Goal: Task Accomplishment & Management: Manage account settings

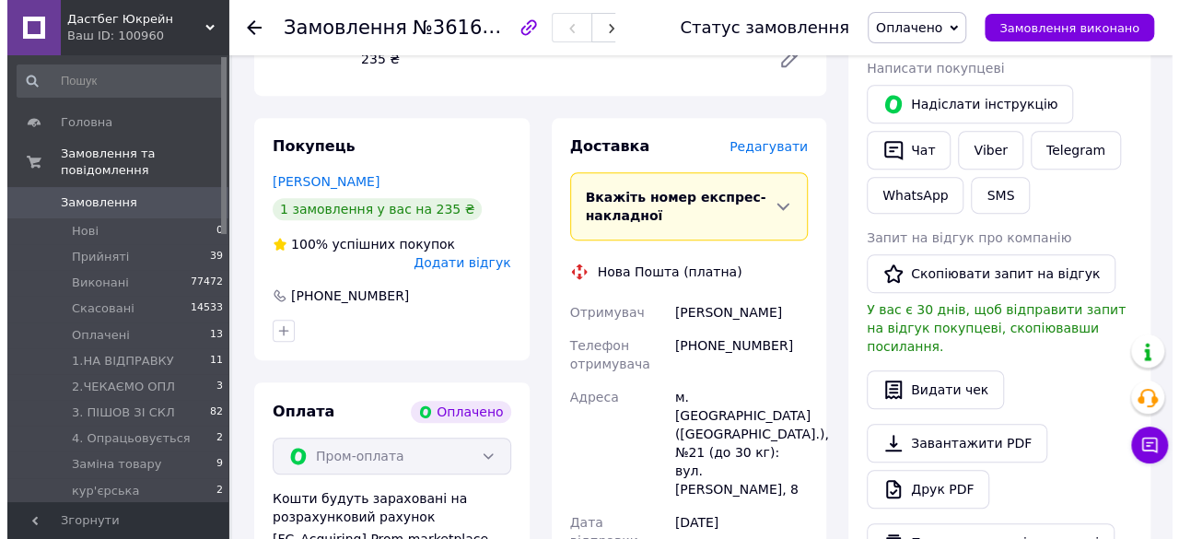
scroll to position [385, 0]
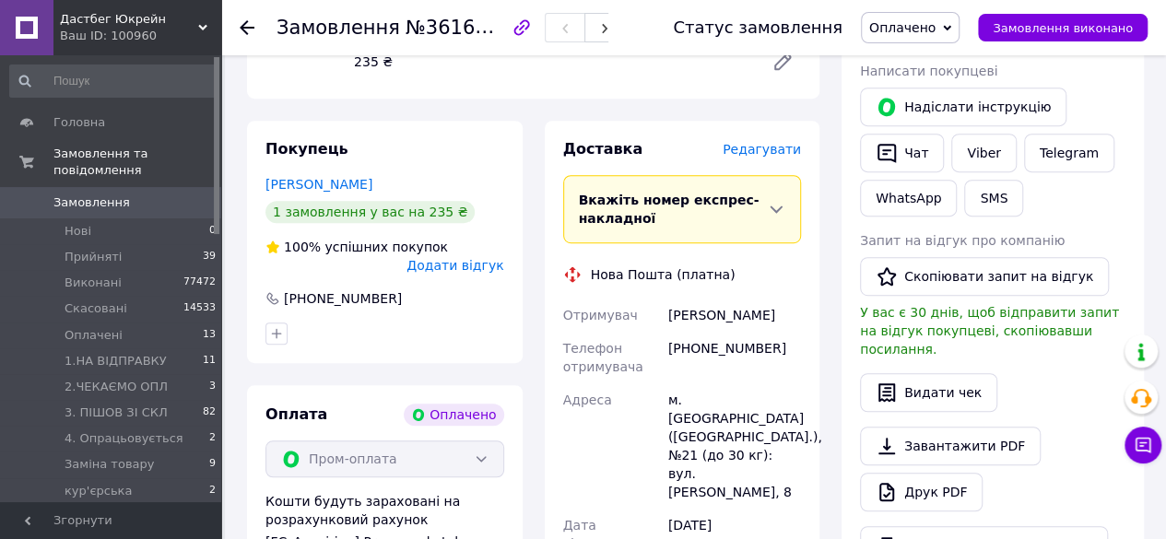
click at [753, 142] on span "Редагувати" at bounding box center [761, 149] width 78 height 15
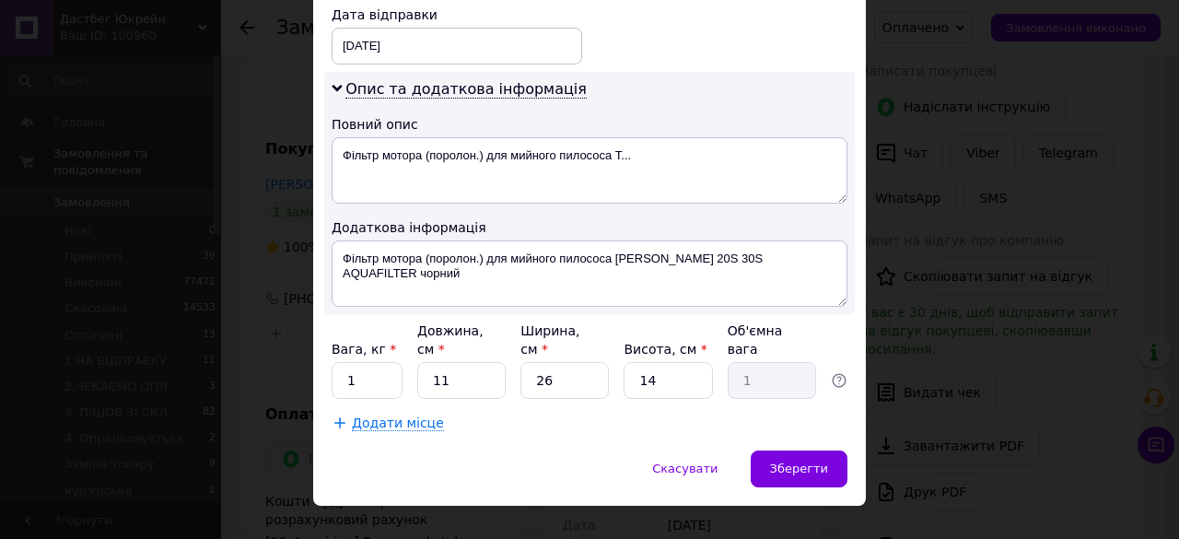
scroll to position [881, 0]
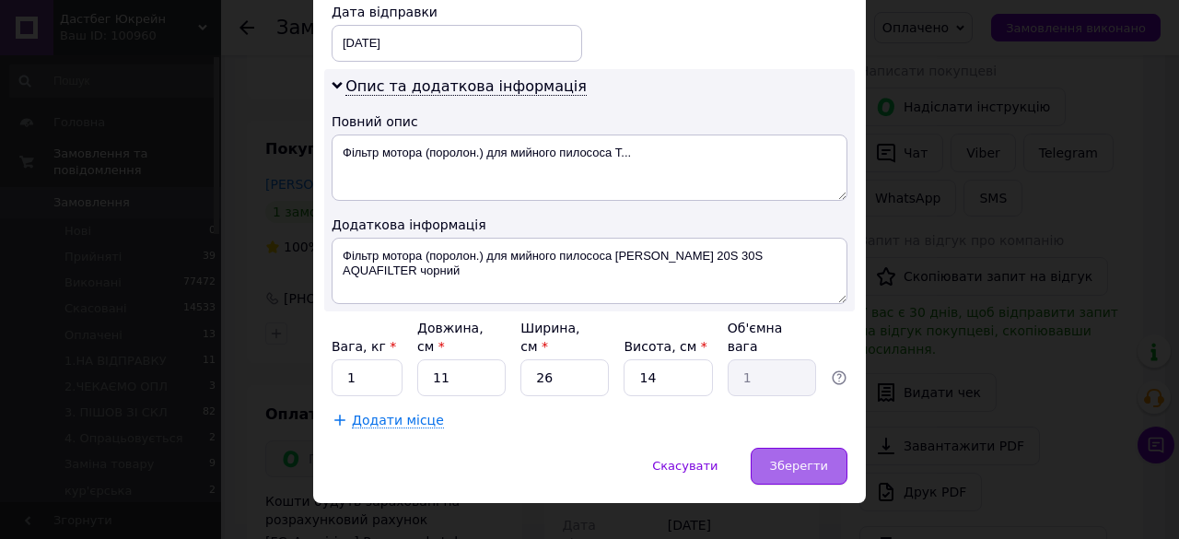
click at [804, 459] on span "Зберегти" at bounding box center [799, 466] width 58 height 14
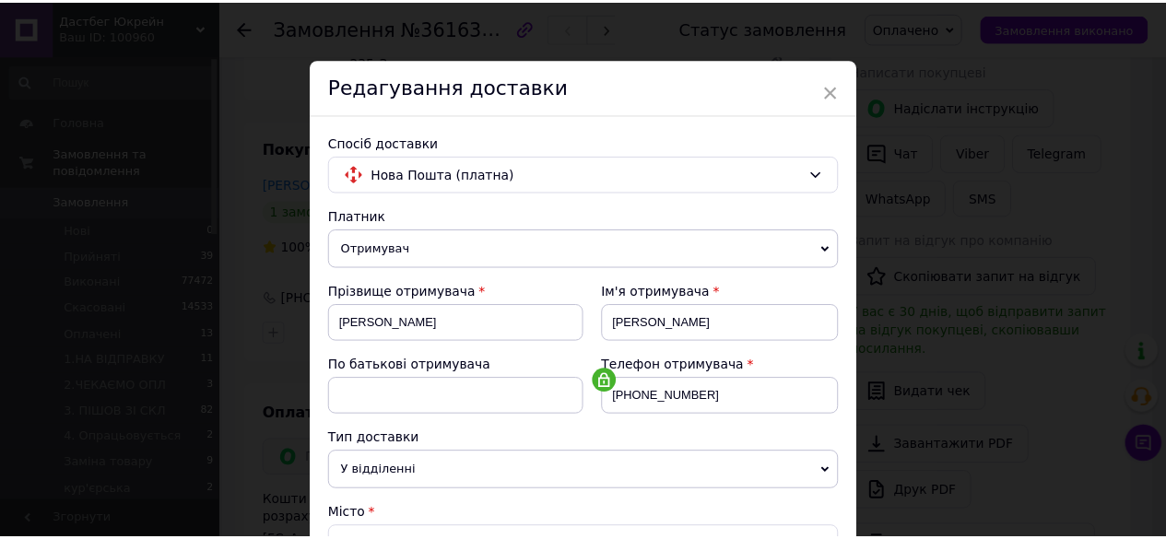
scroll to position [4, 0]
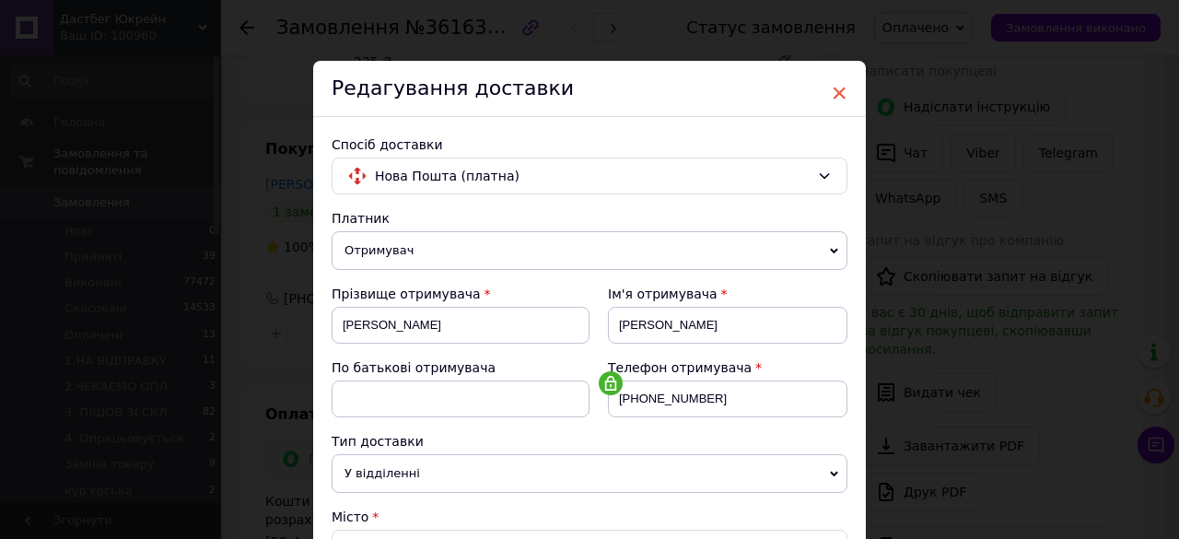
click at [840, 93] on span "×" at bounding box center [839, 92] width 17 height 31
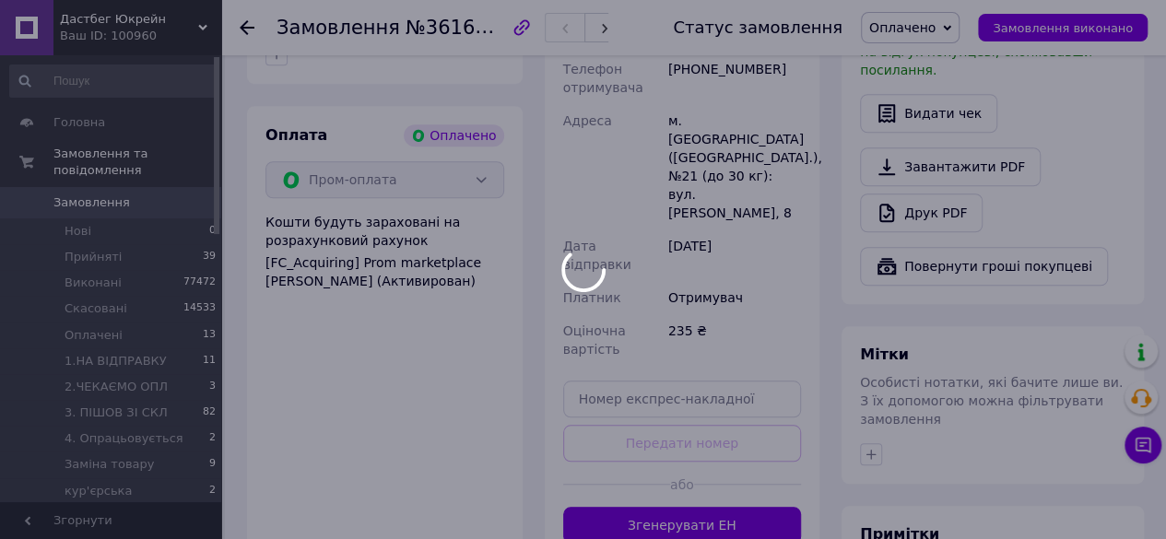
scroll to position [665, 0]
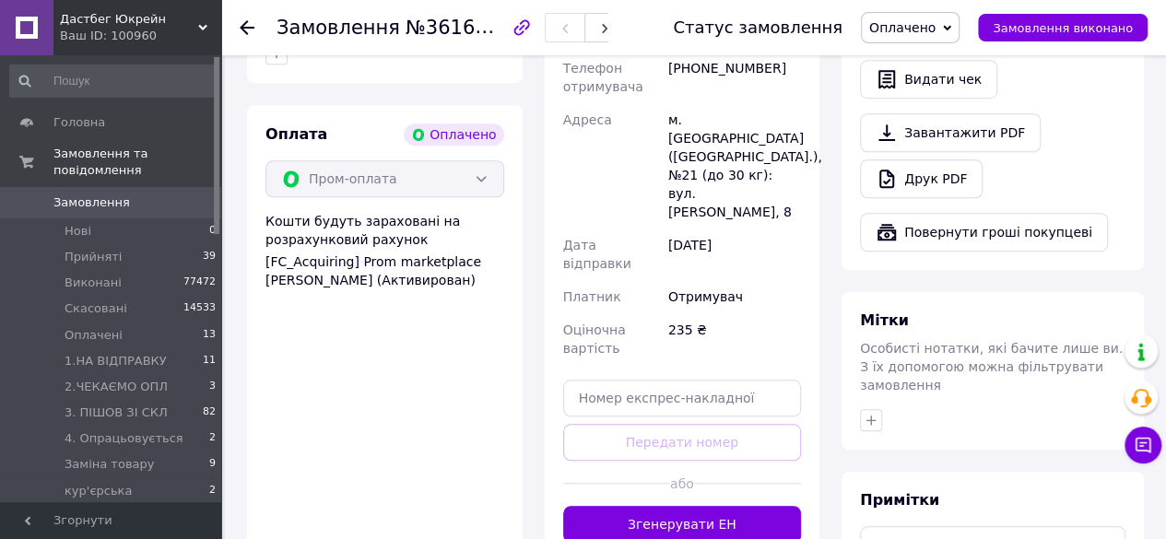
click at [669, 506] on button "Згенерувати ЕН" at bounding box center [682, 524] width 239 height 37
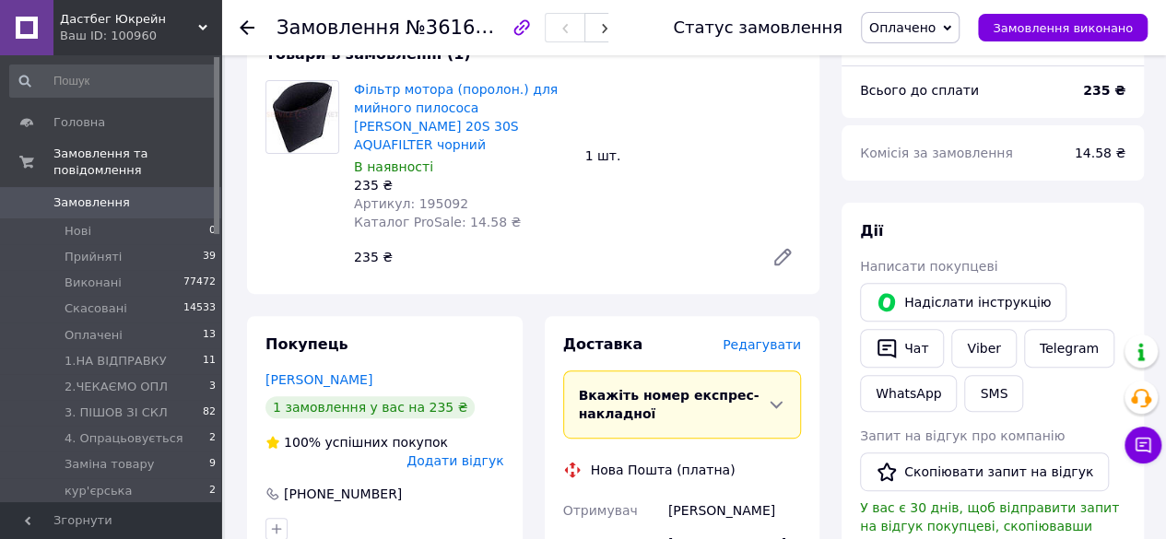
scroll to position [184, 0]
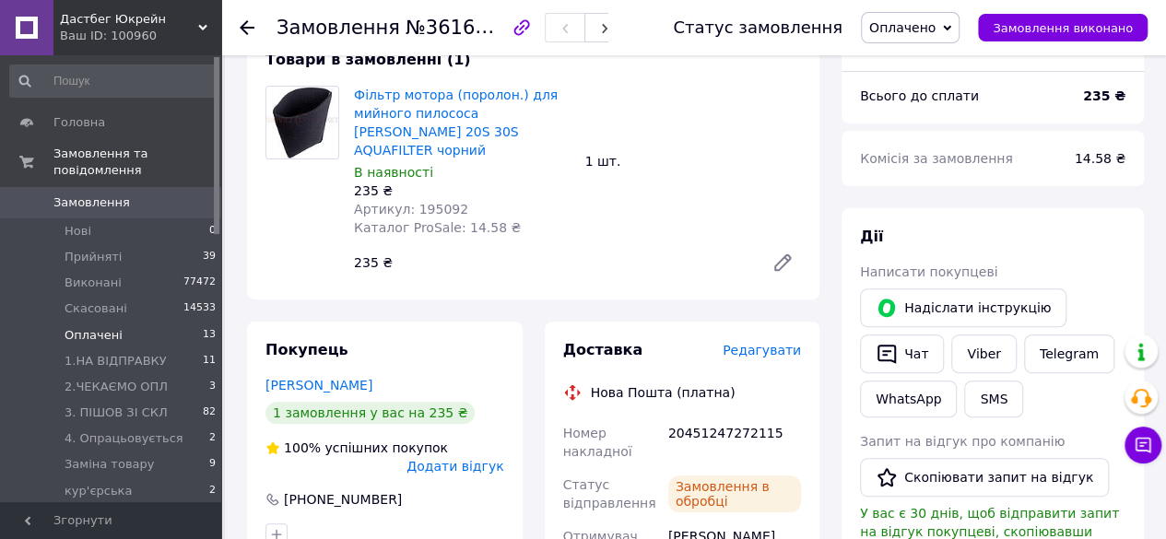
click at [98, 327] on span "Оплачені" at bounding box center [94, 335] width 58 height 17
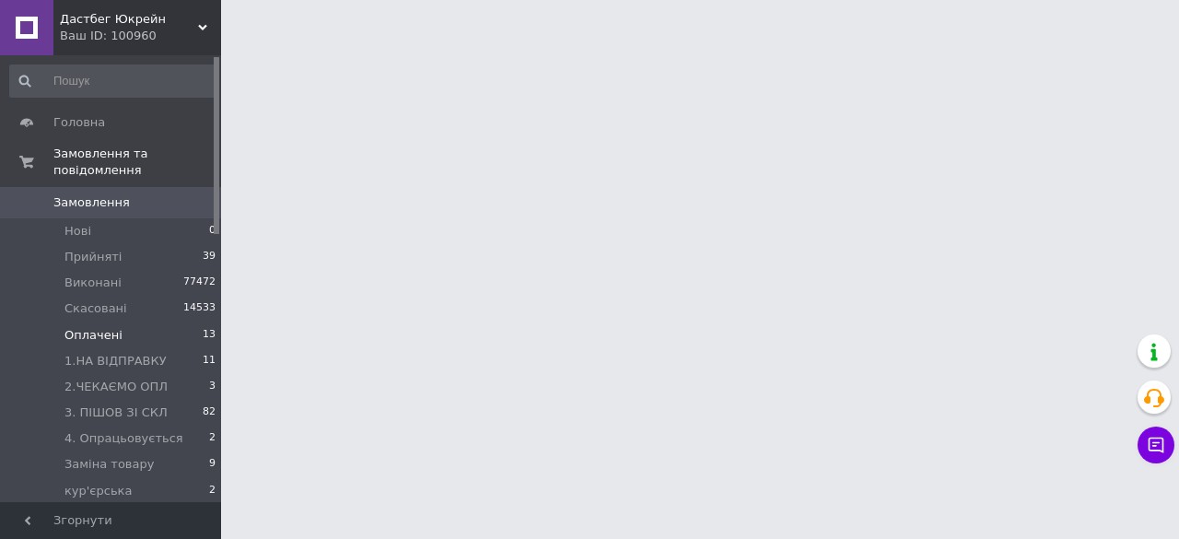
click at [96, 327] on span "Оплачені" at bounding box center [94, 335] width 58 height 17
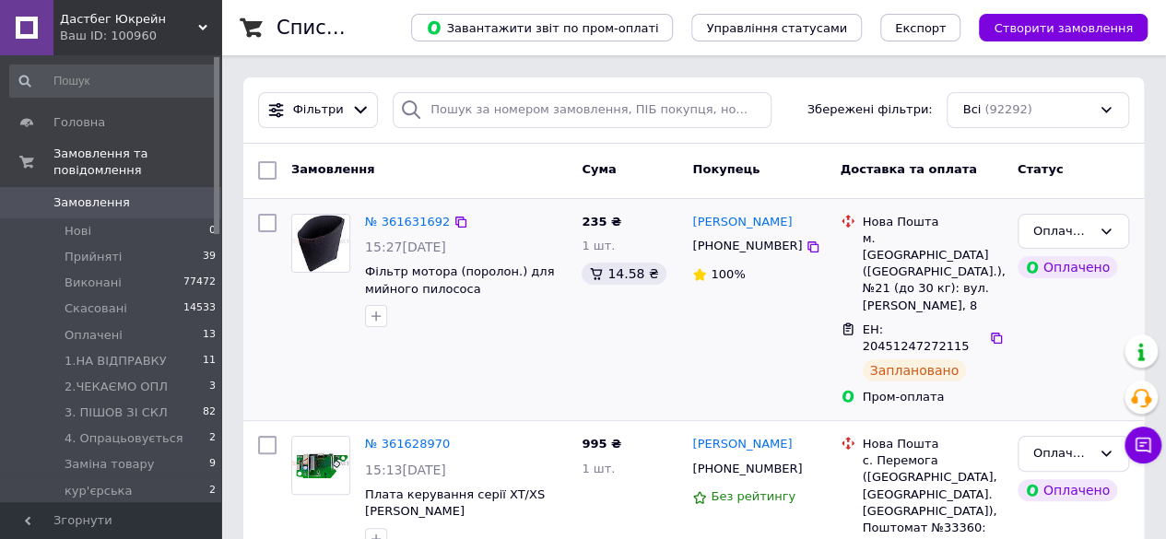
click at [420, 393] on div "№ 361631692 15:27[DATE] Фільтр мотора (поролон.) для мийного пилососа [PERSON_N…" at bounding box center [429, 309] width 290 height 206
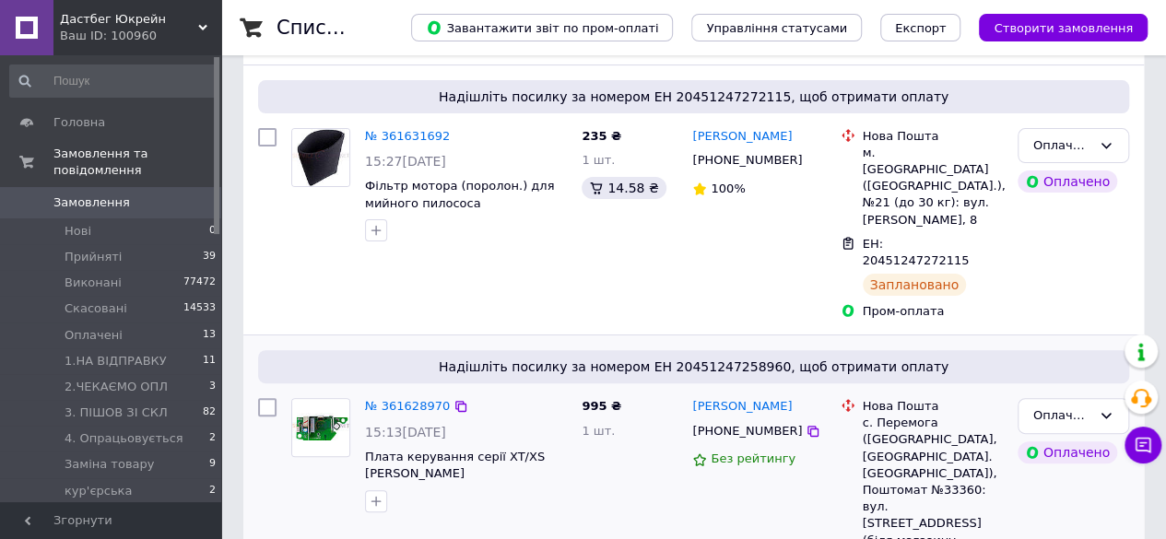
scroll to position [151, 0]
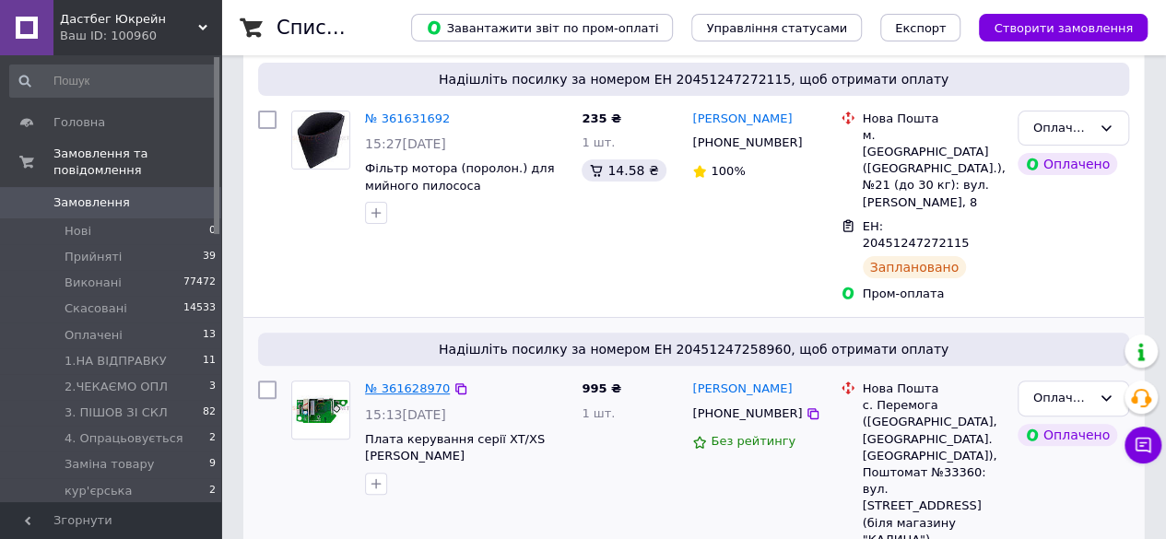
click at [421, 381] on link "№ 361628970" at bounding box center [407, 388] width 85 height 14
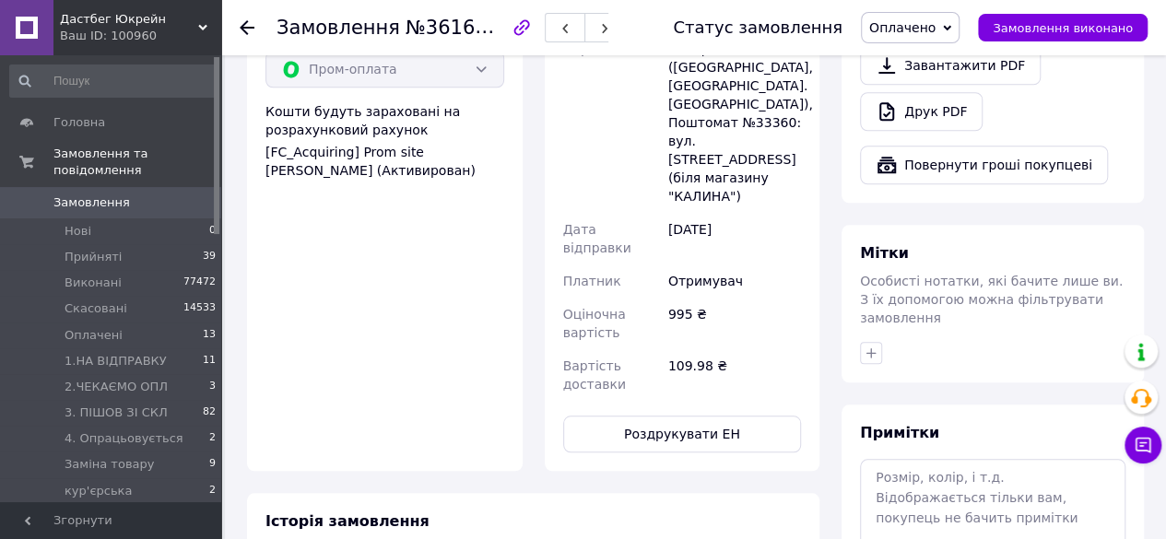
scroll to position [703, 0]
click at [754, 414] on button "Роздрукувати ЕН" at bounding box center [682, 432] width 239 height 37
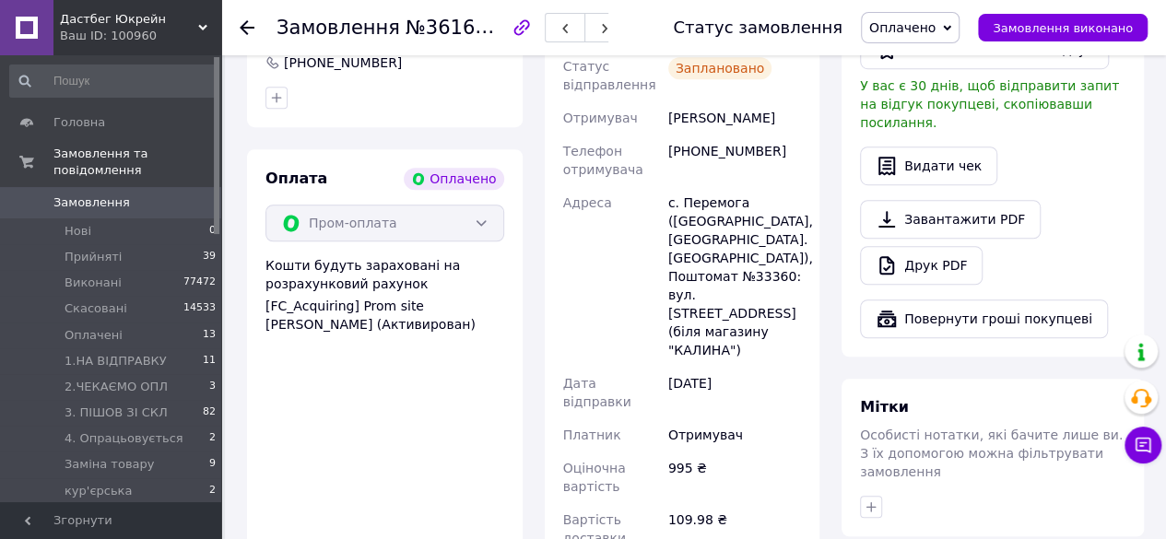
scroll to position [0, 0]
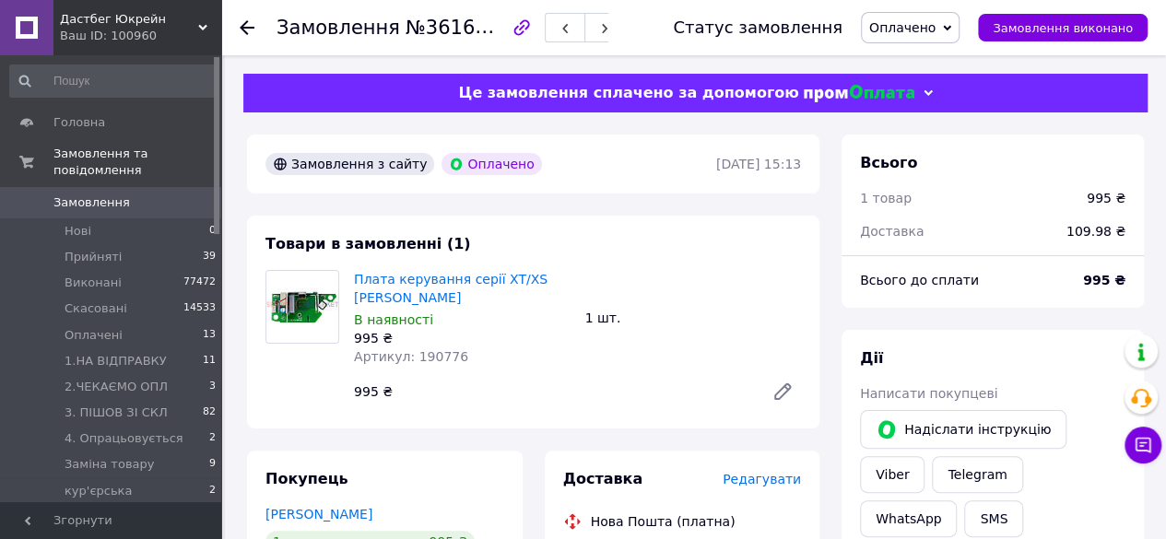
click at [958, 27] on span "Оплачено" at bounding box center [910, 27] width 99 height 31
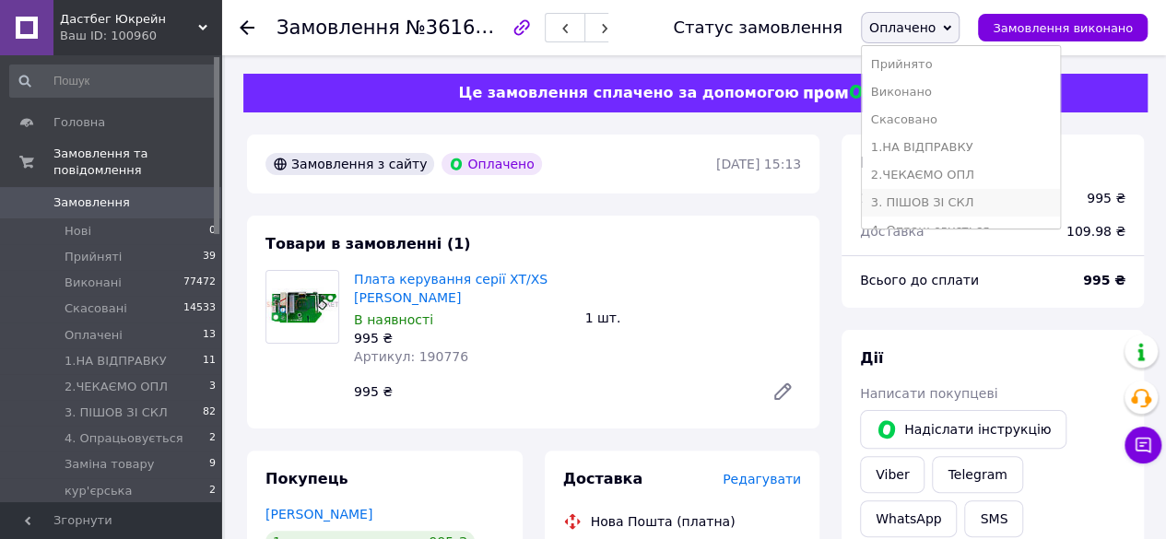
click at [968, 198] on li "3. ПІШОВ ЗІ СКЛ" at bounding box center [961, 203] width 198 height 28
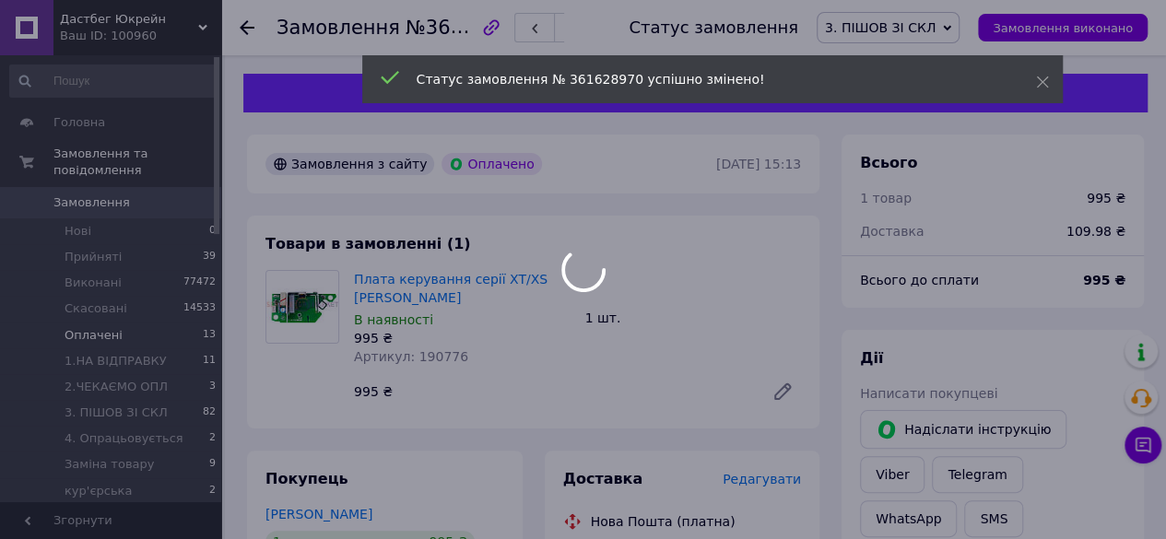
click at [84, 327] on span "Оплачені" at bounding box center [94, 335] width 58 height 17
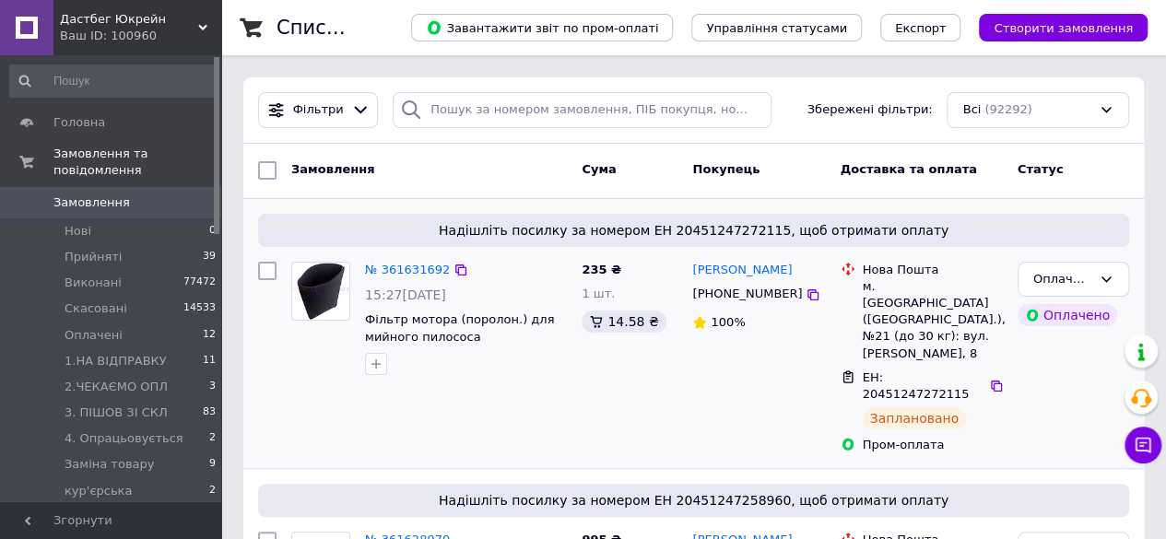
click at [415, 218] on div "Надішліть посилку за номером ЕН 20451247272115, щоб отримати оплату" at bounding box center [693, 230] width 871 height 33
click at [423, 275] on link "№ 361631692" at bounding box center [407, 270] width 85 height 14
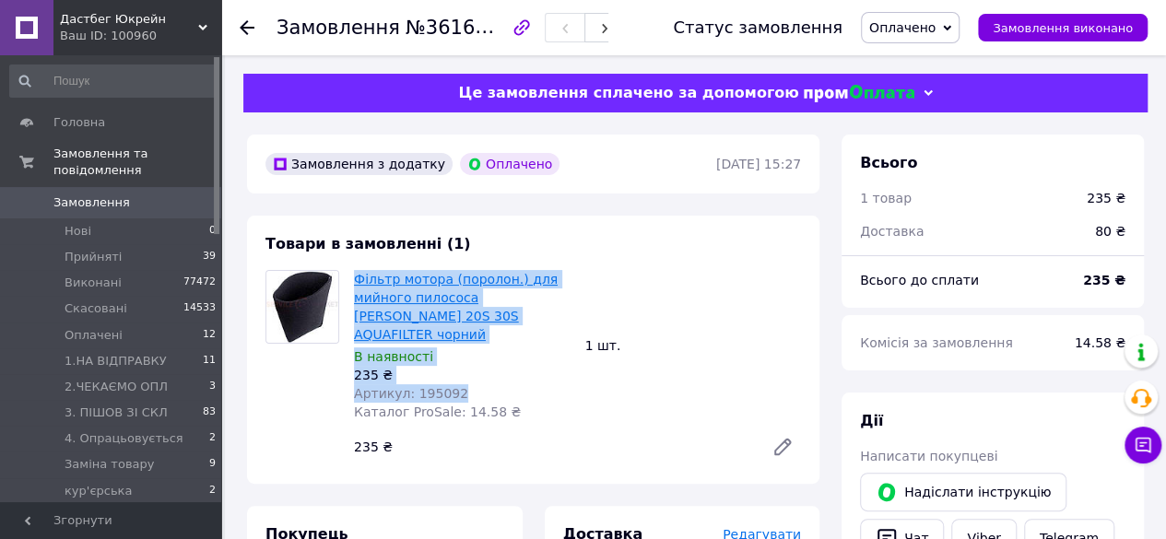
drag, startPoint x: 459, startPoint y: 379, endPoint x: 356, endPoint y: 281, distance: 142.1
click at [356, 281] on div "Фільтр мотора (поролон.) для мийного пилососа [PERSON_NAME] 20S 30S AQUAFILTER …" at bounding box center [461, 345] width 231 height 158
copy div "Фільтр мотора (поролон.) для мийного пилососа [PERSON_NAME] 20S 30S AQUAFILTER …"
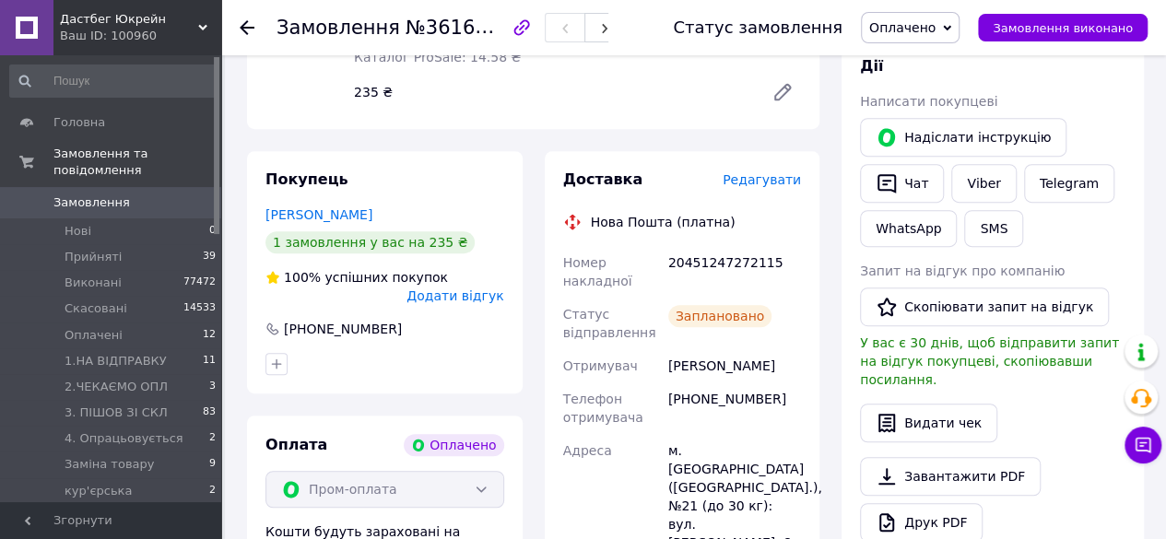
scroll to position [372, 0]
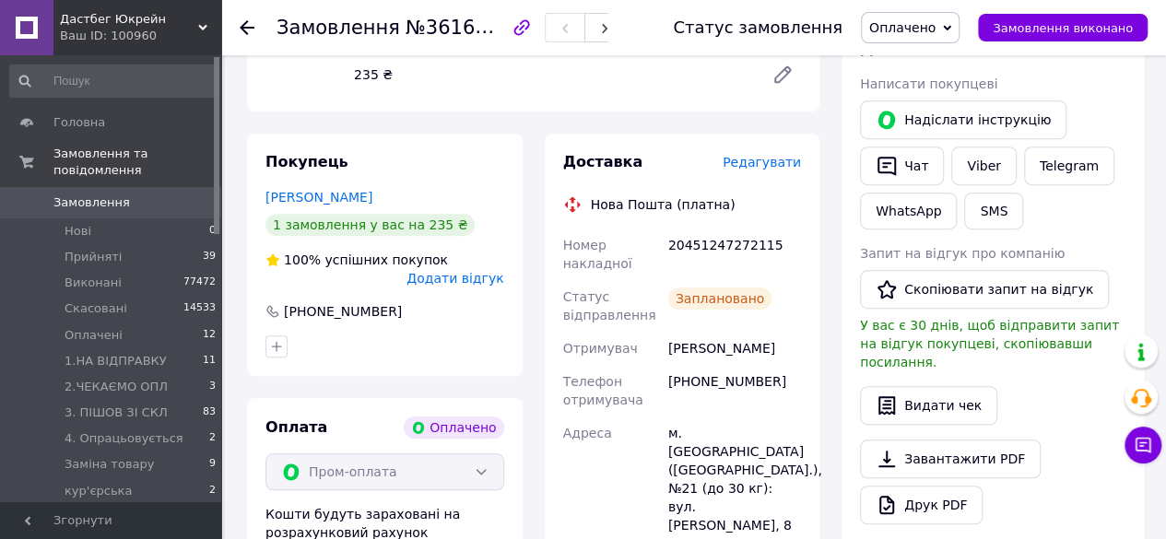
click at [745, 229] on div "20451247272115" at bounding box center [734, 255] width 140 height 52
copy div "20451247272115"
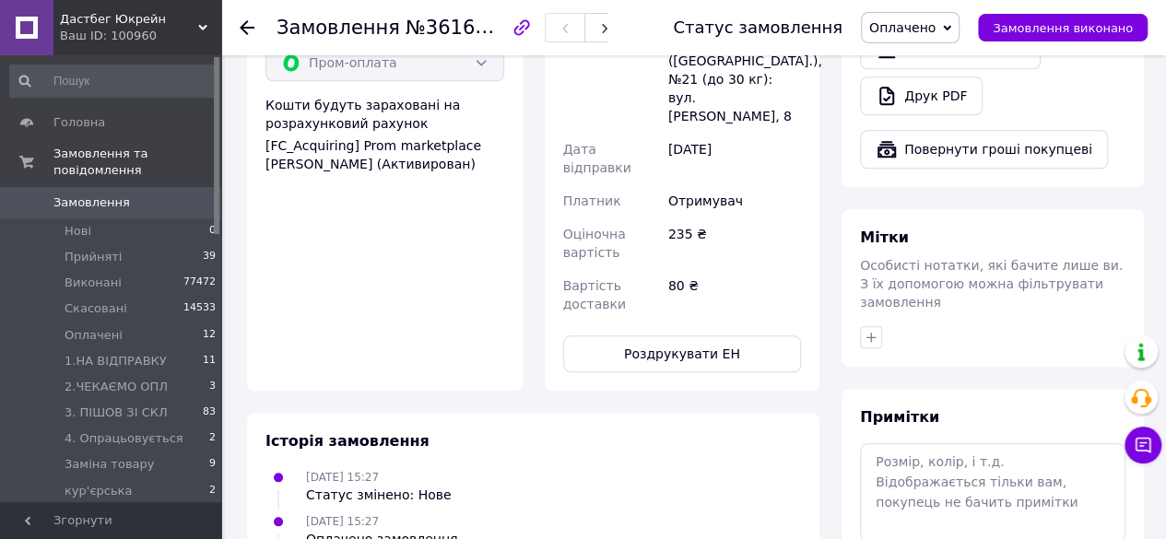
scroll to position [823, 0]
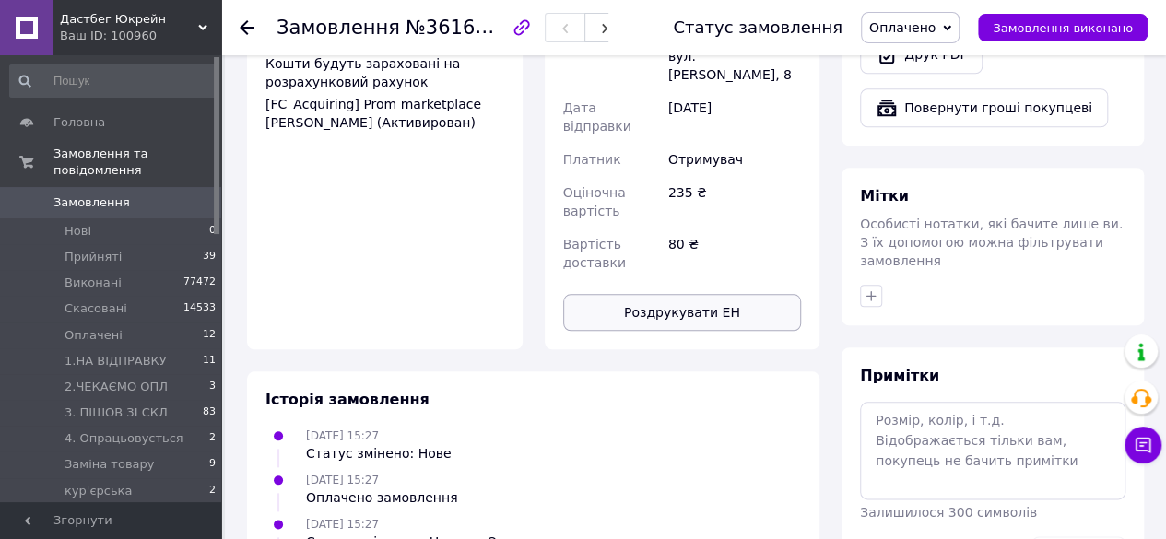
click at [745, 294] on button "Роздрукувати ЕН" at bounding box center [682, 312] width 239 height 37
click at [914, 24] on span "Оплачено" at bounding box center [902, 27] width 66 height 15
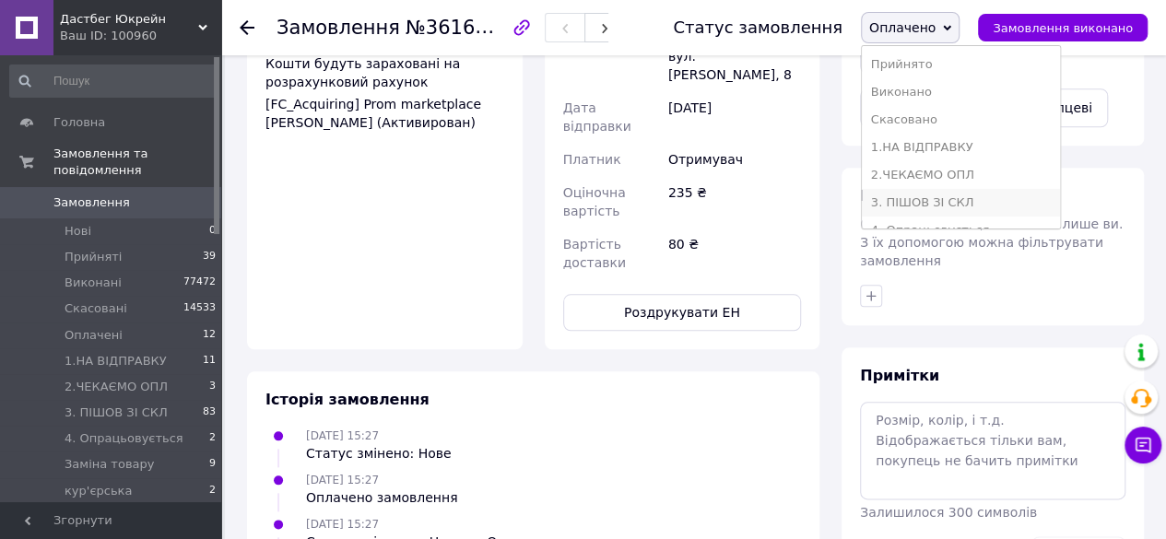
click at [926, 195] on li "3. ПІШОВ ЗІ СКЛ" at bounding box center [961, 203] width 198 height 28
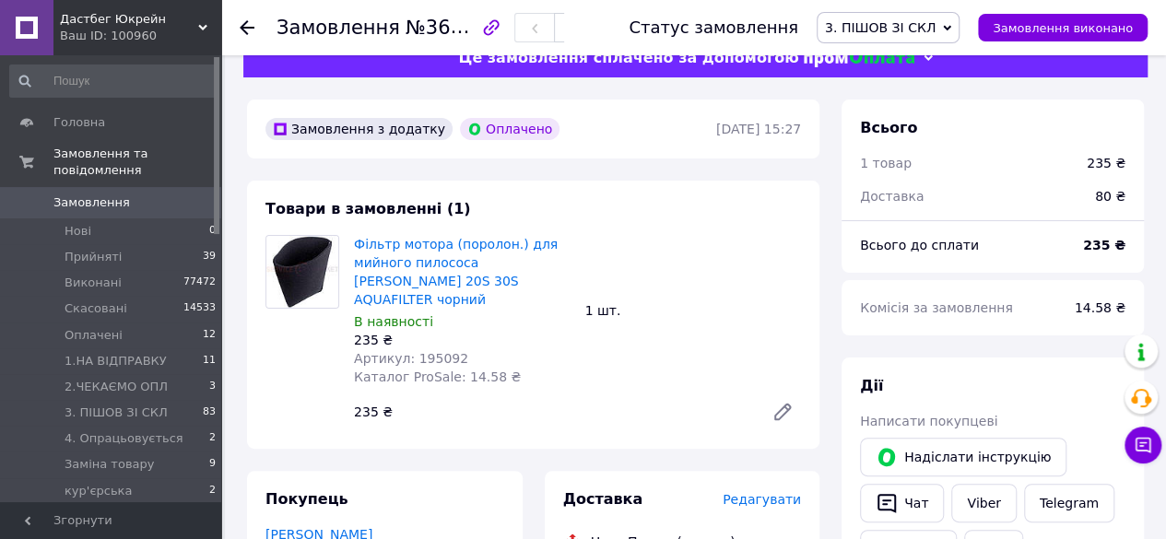
scroll to position [0, 0]
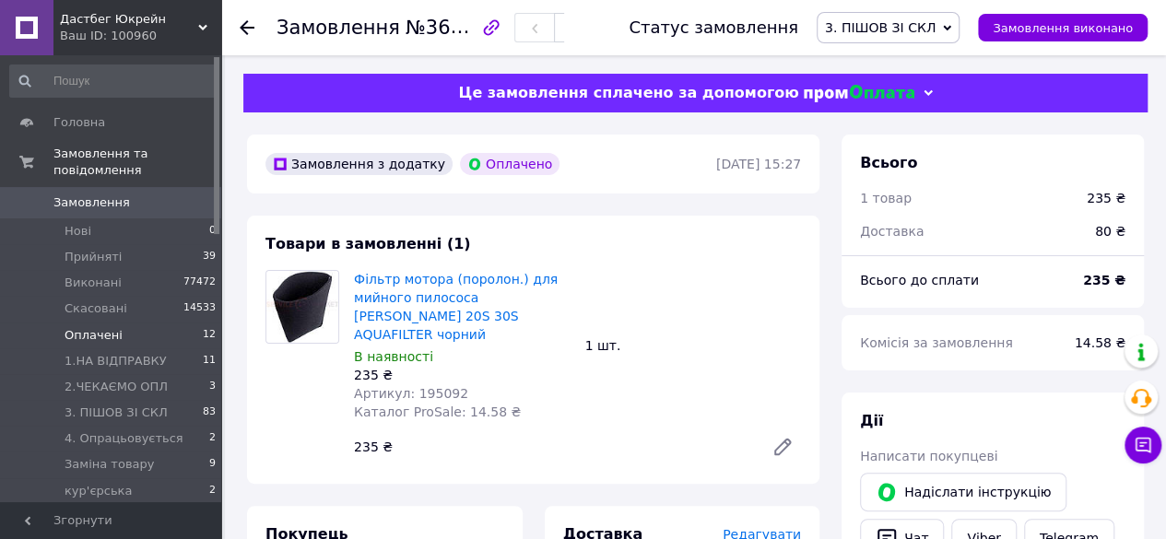
click at [103, 327] on span "Оплачені" at bounding box center [94, 335] width 58 height 17
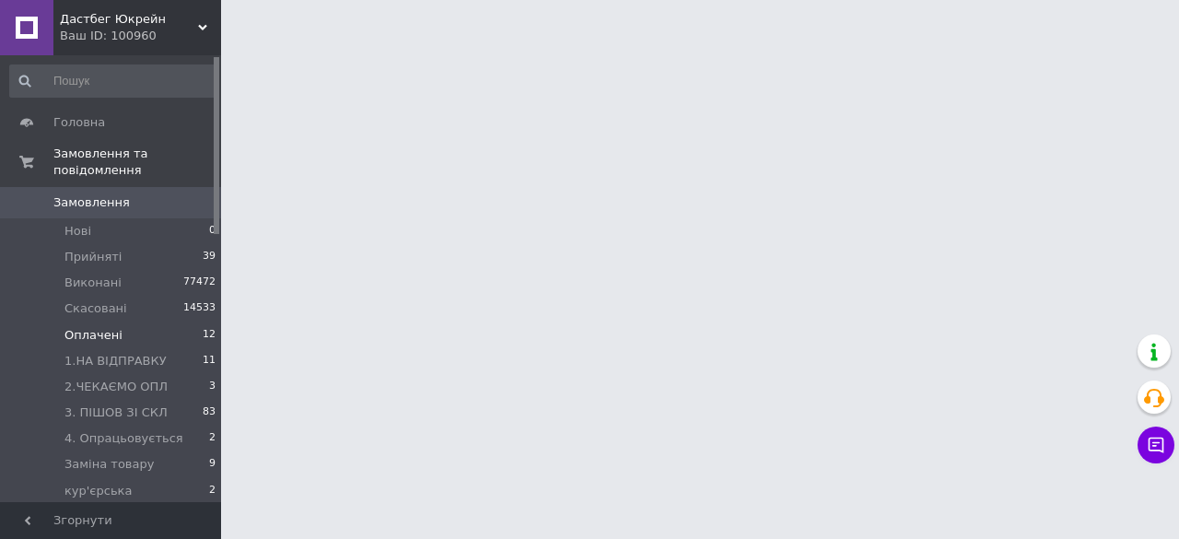
click at [103, 327] on span "Оплачені" at bounding box center [94, 335] width 58 height 17
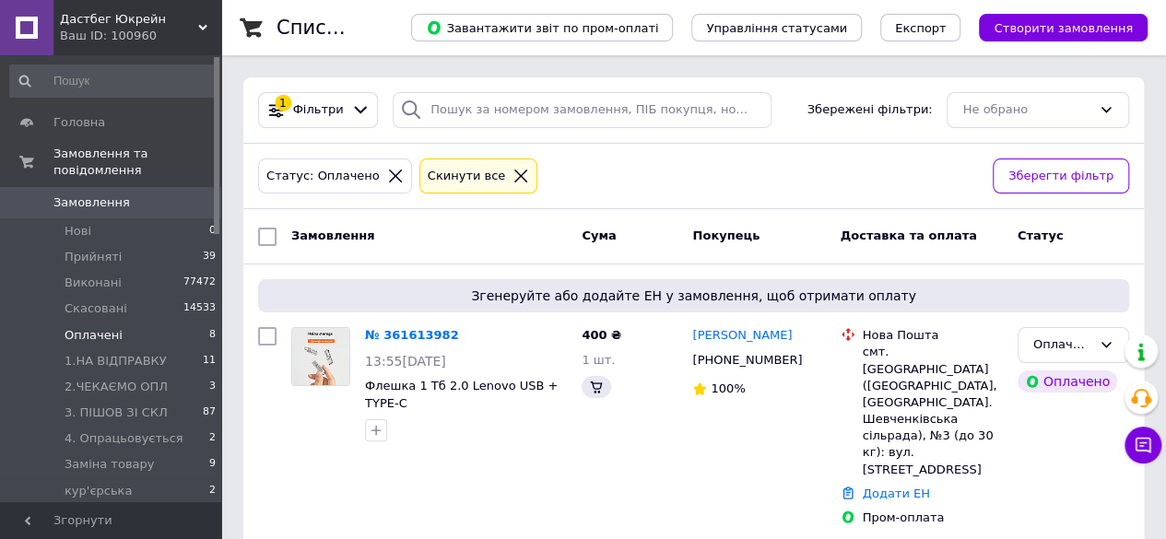
click at [739, 182] on div "Статус: Оплачено Cкинути все" at bounding box center [617, 176] width 727 height 43
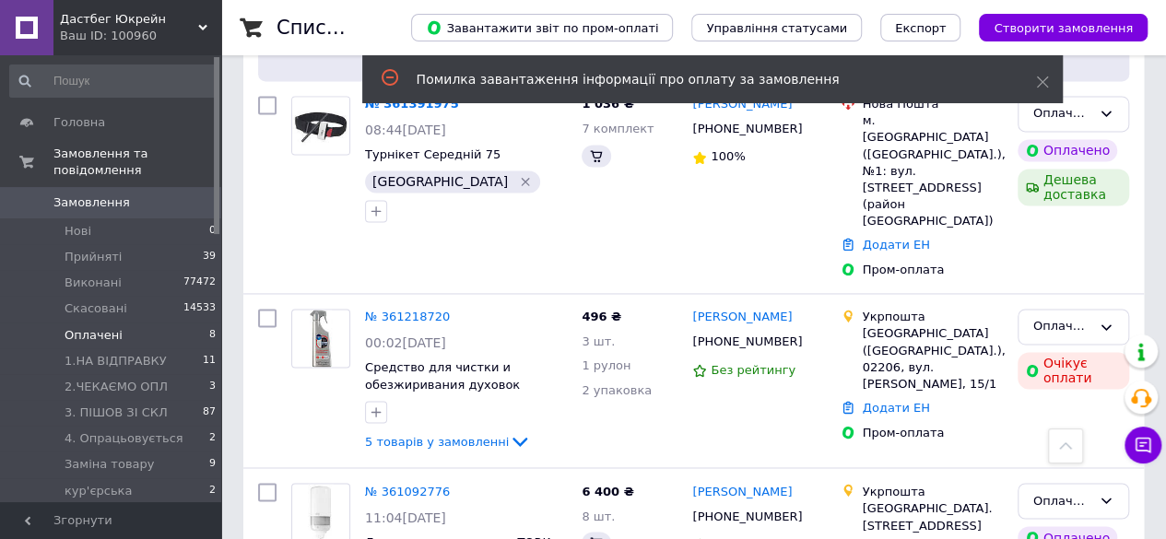
scroll to position [1300, 0]
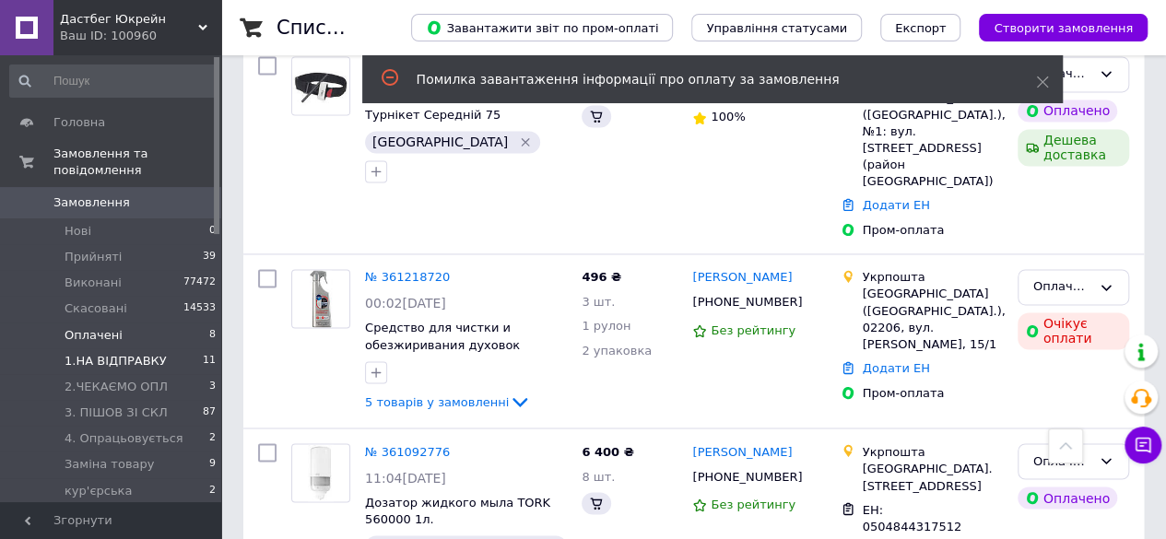
click at [138, 353] on span "1.НА ВІДПРАВКУ" at bounding box center [116, 361] width 102 height 17
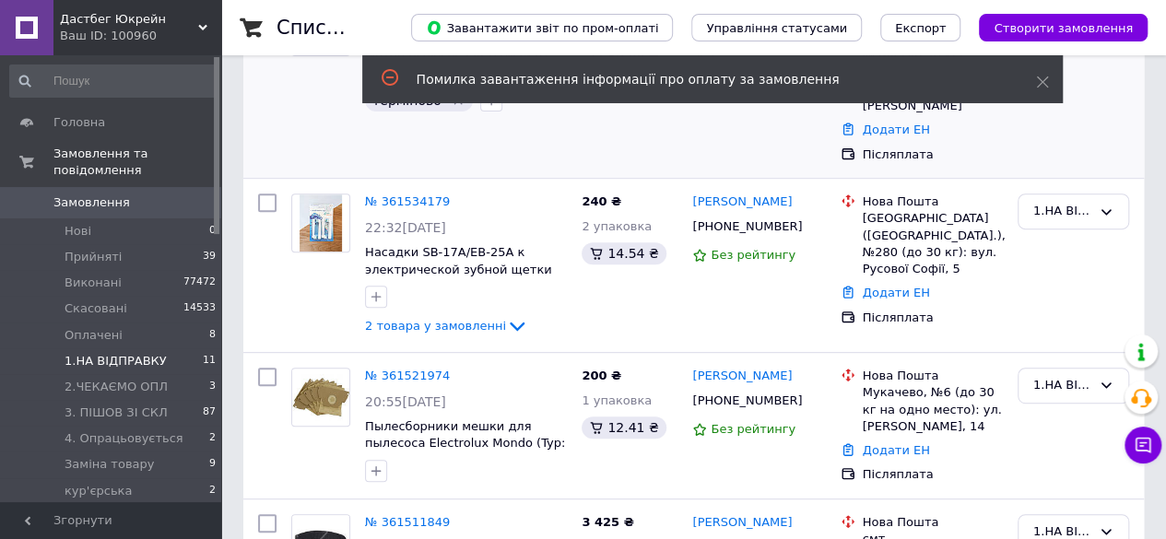
scroll to position [284, 0]
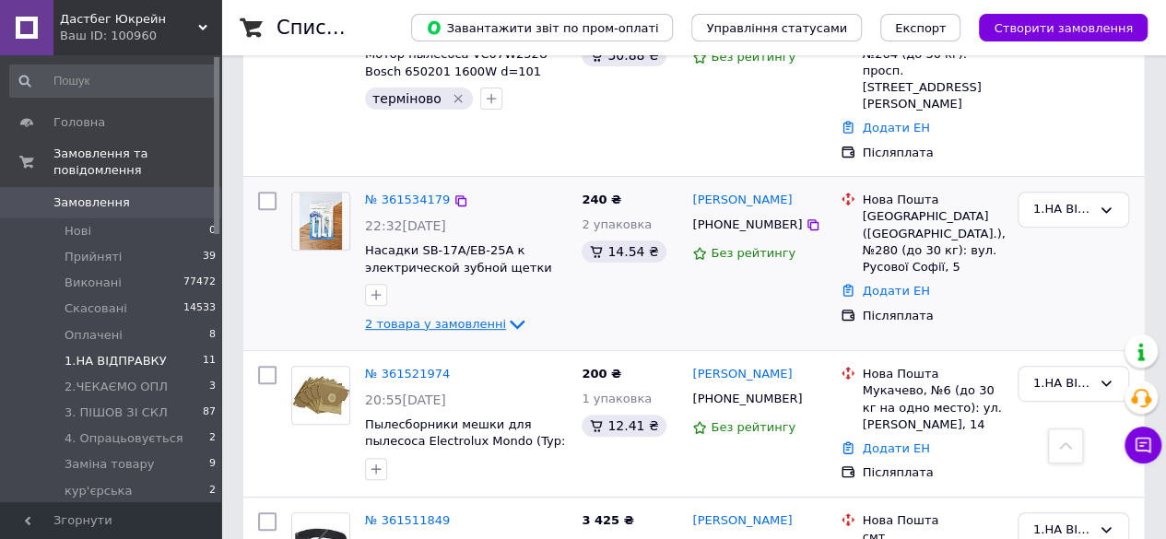
click at [506, 313] on icon at bounding box center [517, 324] width 22 height 22
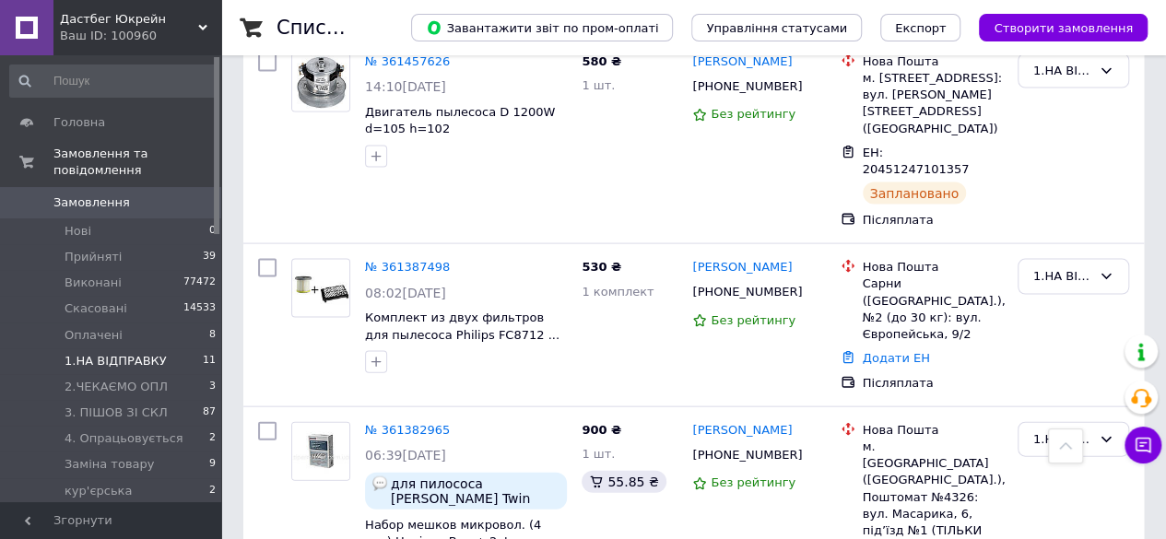
scroll to position [1824, 0]
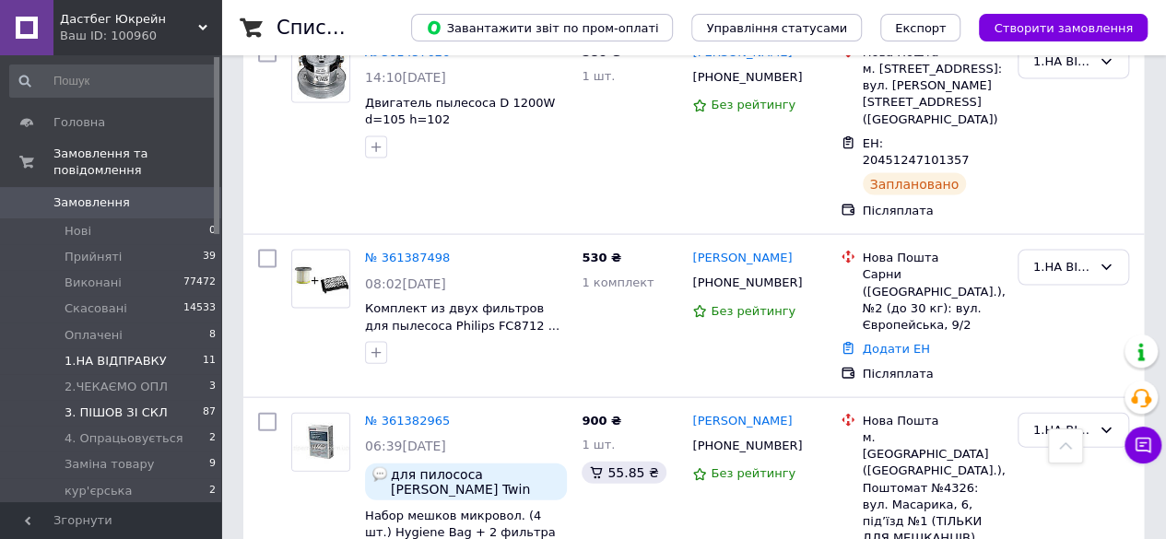
click at [124, 405] on span "3. ПІШОВ ЗІ СКЛ" at bounding box center [116, 413] width 103 height 17
